Goal: Find specific page/section: Find specific page/section

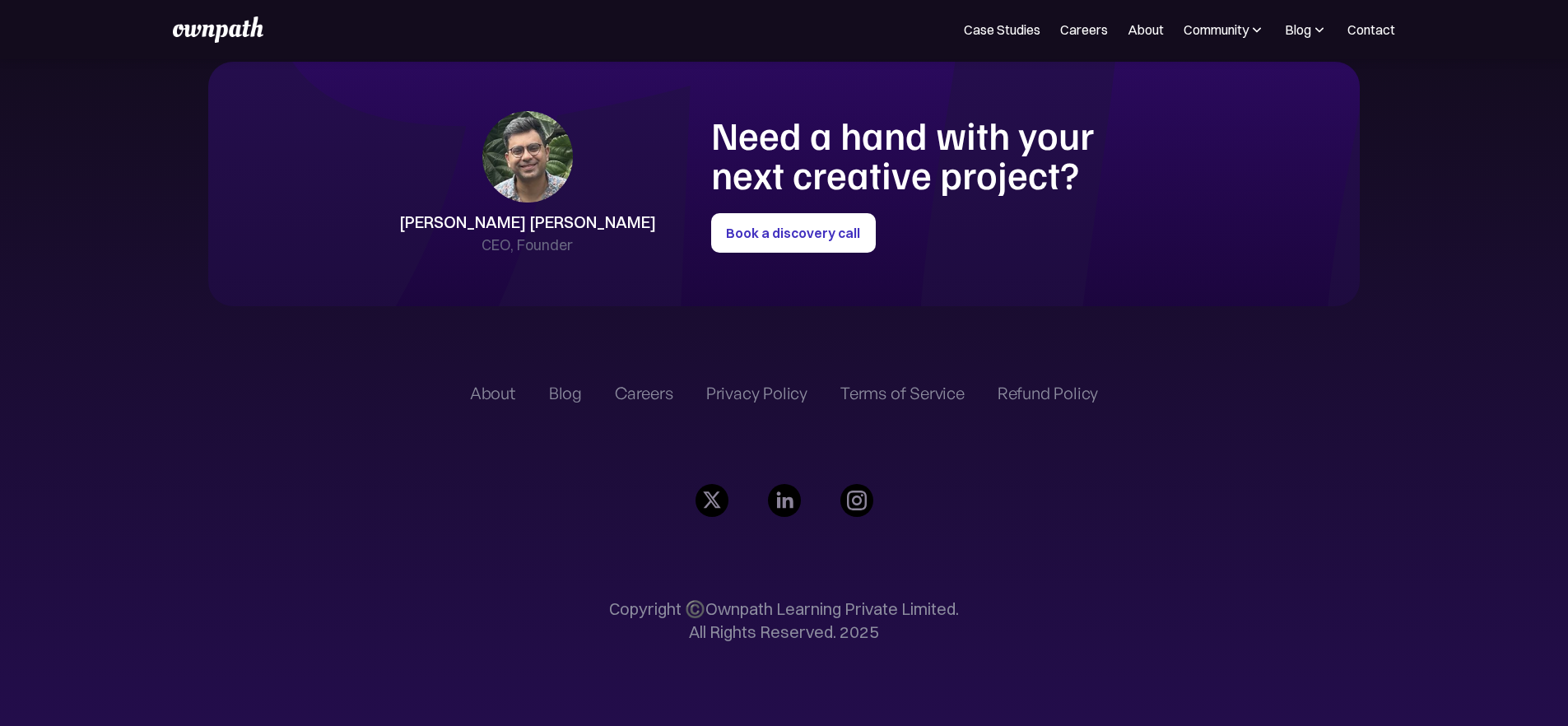
scroll to position [4631, 0]
click at [1060, 30] on link "Careers" at bounding box center [1084, 30] width 48 height 20
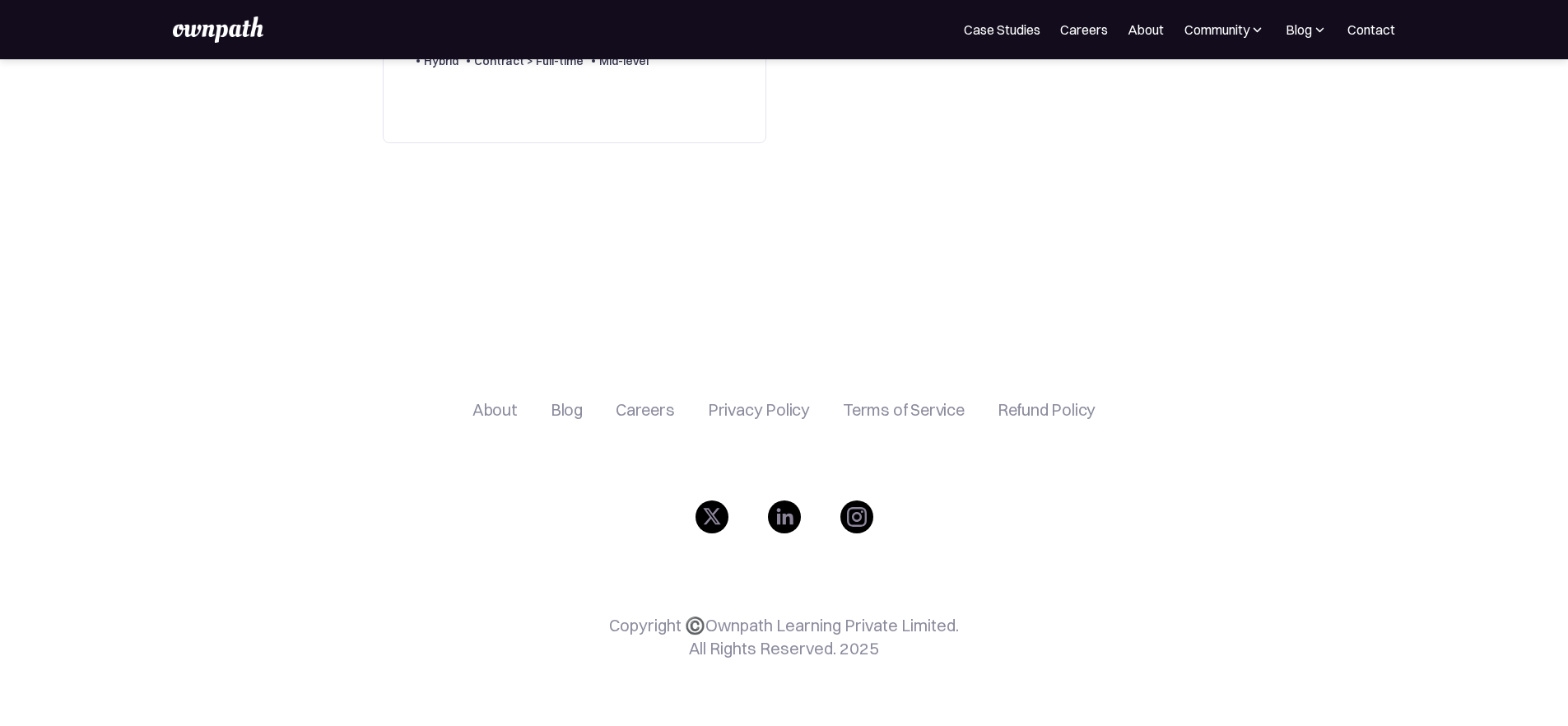
scroll to position [594, 0]
click at [624, 412] on div "Careers" at bounding box center [645, 410] width 59 height 20
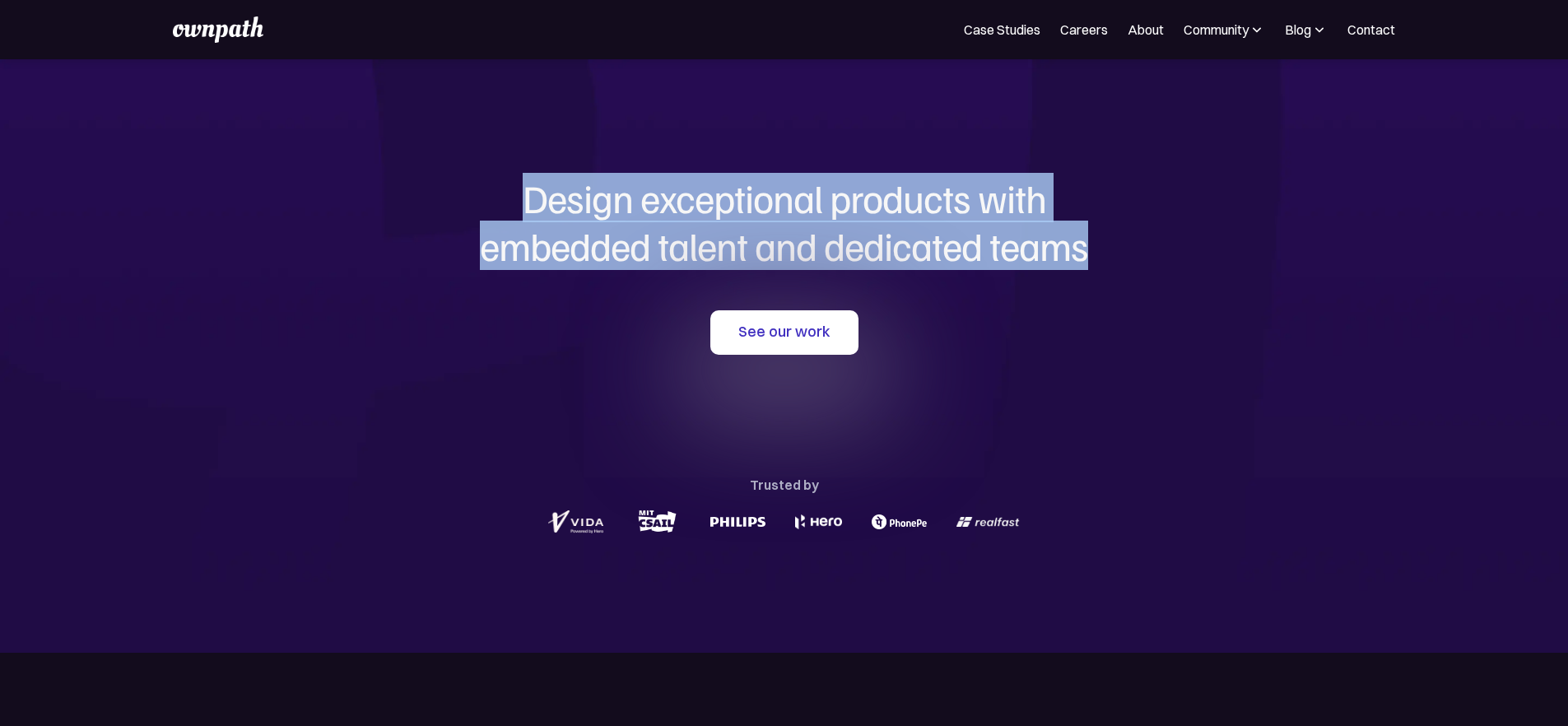
drag, startPoint x: 532, startPoint y: 211, endPoint x: 1089, endPoint y: 281, distance: 561.4
click at [1089, 277] on div "Design exceptional products with embedded talent and dedicated teams with us" at bounding box center [784, 226] width 790 height 103
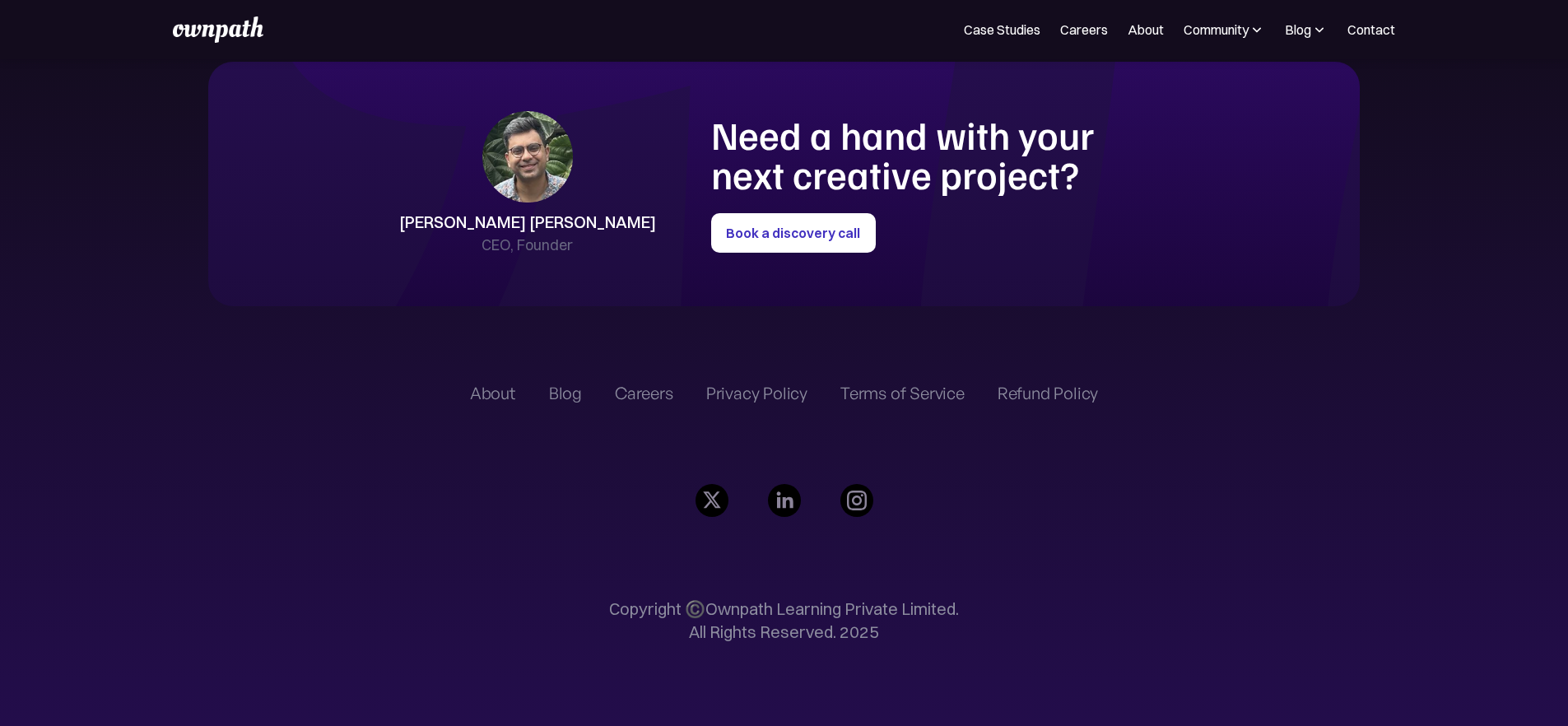
scroll to position [4022, 0]
click at [1128, 37] on link "About" at bounding box center [1146, 30] width 36 height 20
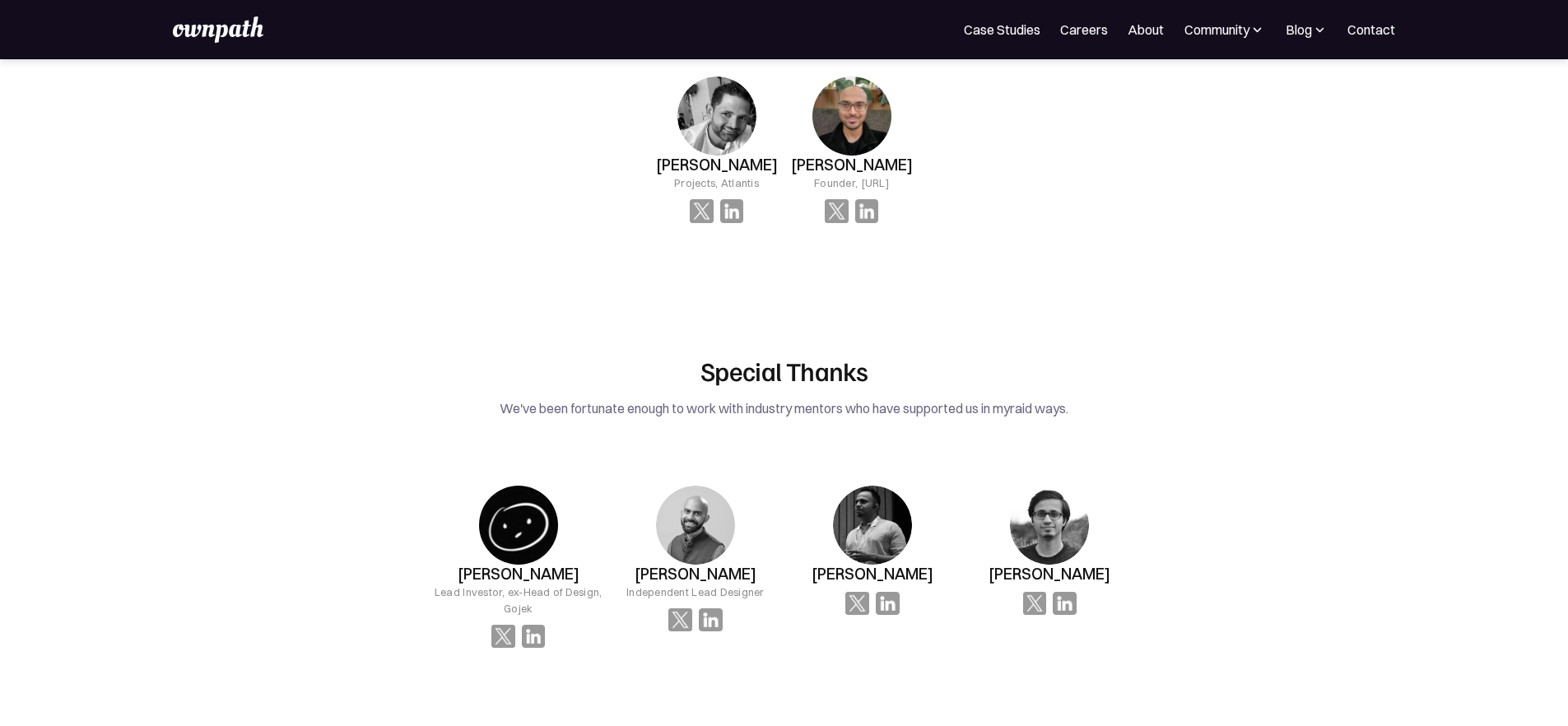
scroll to position [2434, 0]
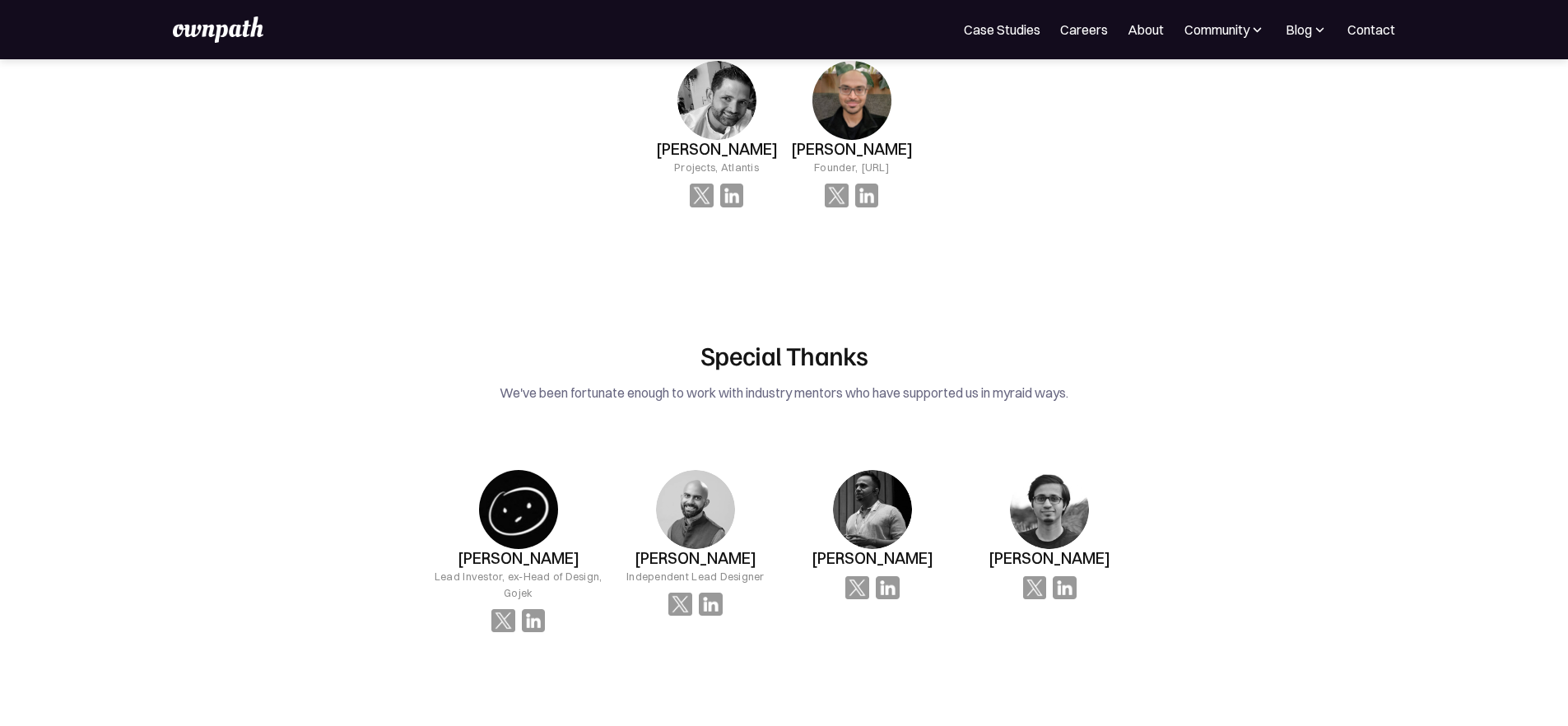
click at [205, 40] on img at bounding box center [218, 30] width 91 height 27
